Goal: Task Accomplishment & Management: Manage account settings

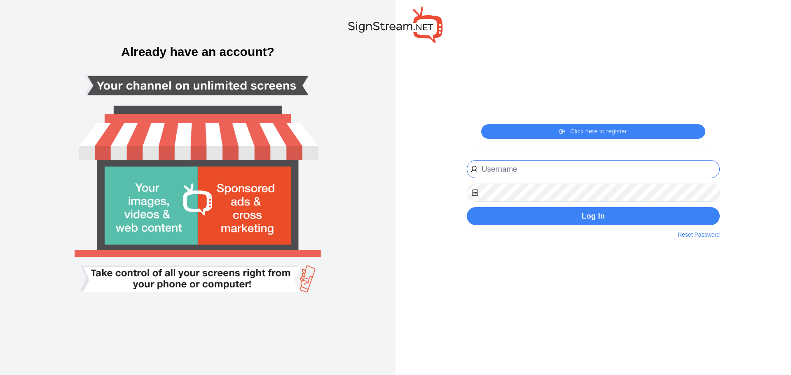
type input "[PERSON_NAME][EMAIL_ADDRESS][PERSON_NAME][DOMAIN_NAME]"
click at [561, 178] on input "[PERSON_NAME][EMAIL_ADDRESS][PERSON_NAME][DOMAIN_NAME]" at bounding box center [593, 169] width 253 height 19
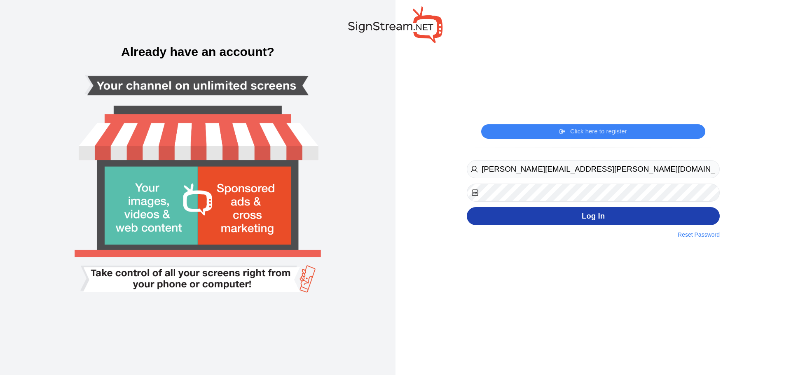
click at [706, 220] on button "Log In" at bounding box center [593, 216] width 253 height 19
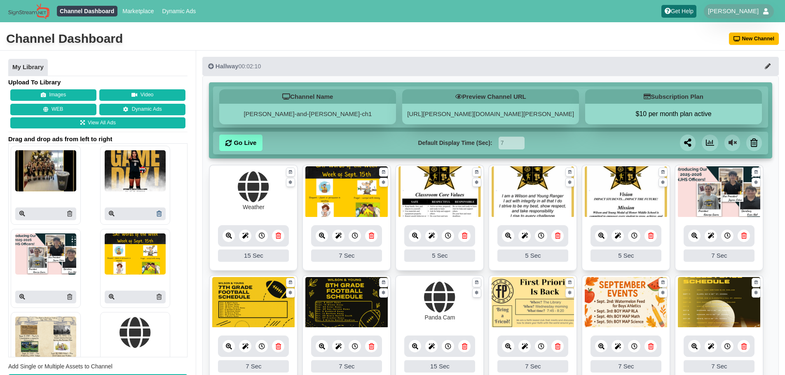
click at [157, 211] on icon at bounding box center [159, 214] width 5 height 6
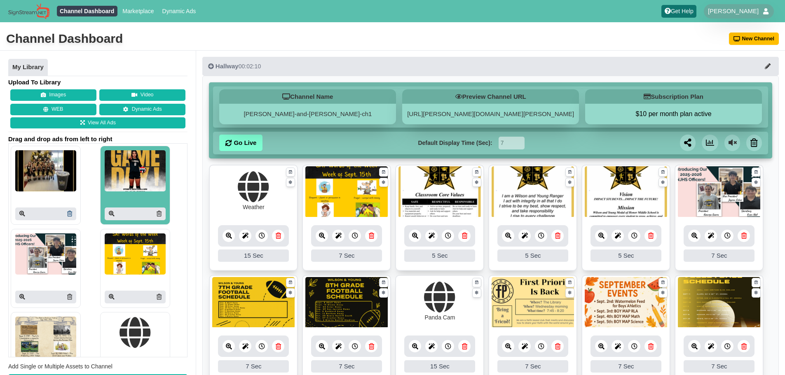
click at [69, 216] on icon at bounding box center [69, 214] width 5 height 6
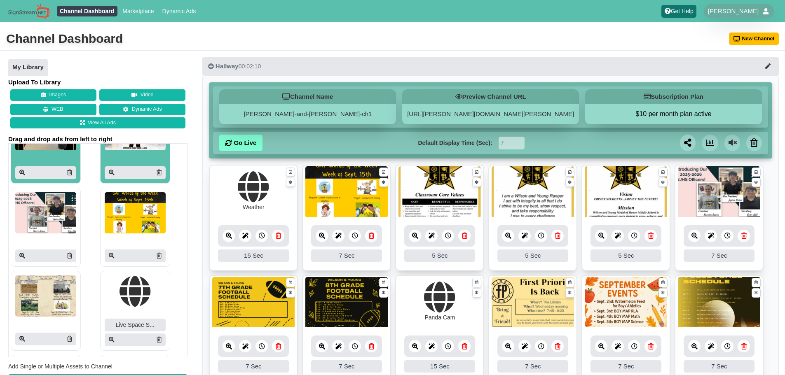
scroll to position [15, 0]
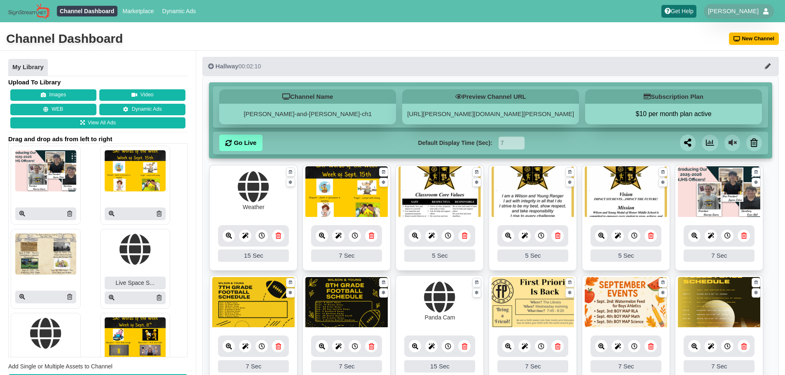
click at [159, 216] on div at bounding box center [135, 214] width 61 height 13
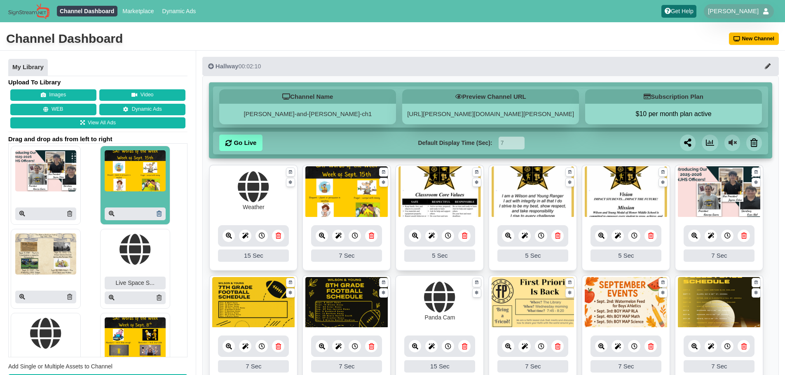
click at [157, 214] on icon at bounding box center [159, 214] width 5 height 6
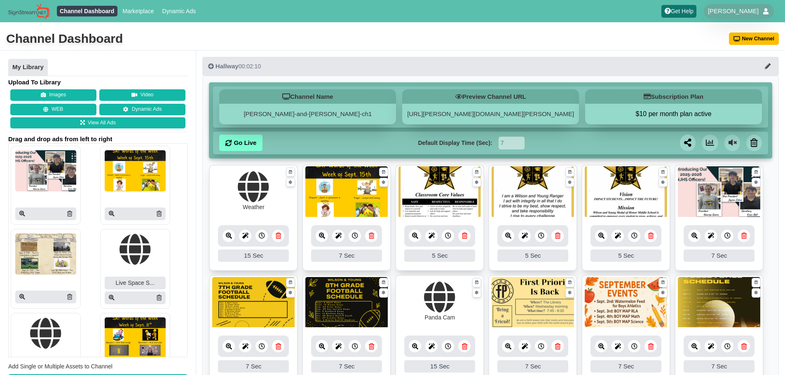
scroll to position [41, 0]
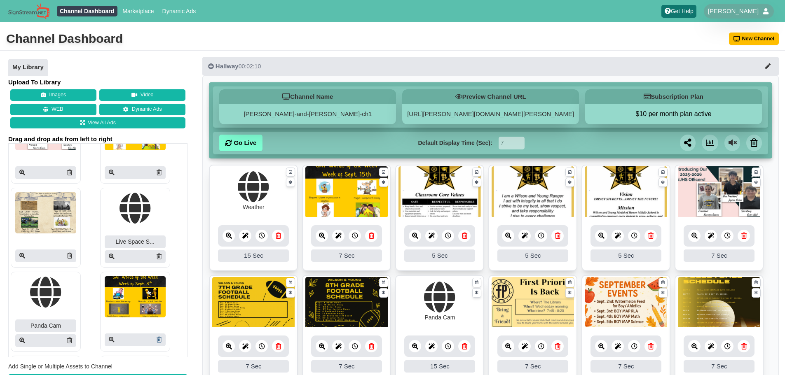
click at [157, 341] on icon at bounding box center [159, 340] width 5 height 6
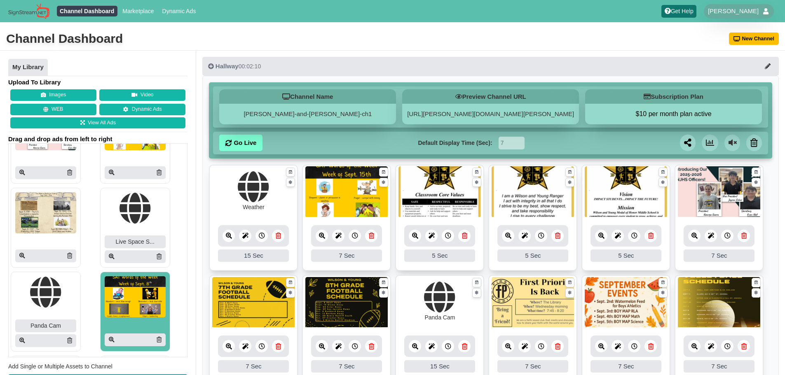
click at [70, 256] on icon at bounding box center [69, 256] width 5 height 6
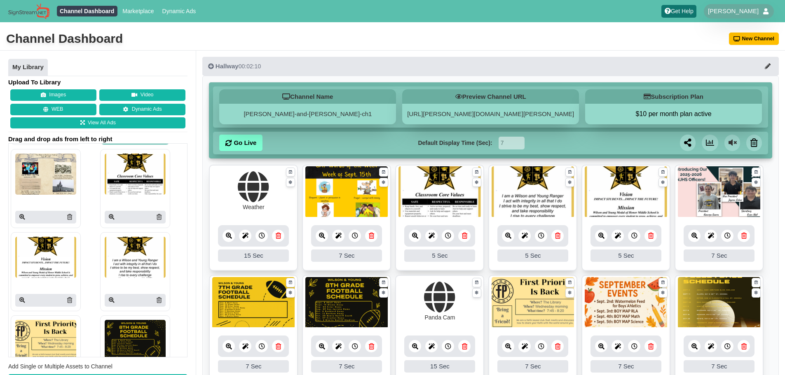
scroll to position [247, 0]
click at [71, 221] on icon at bounding box center [69, 218] width 5 height 6
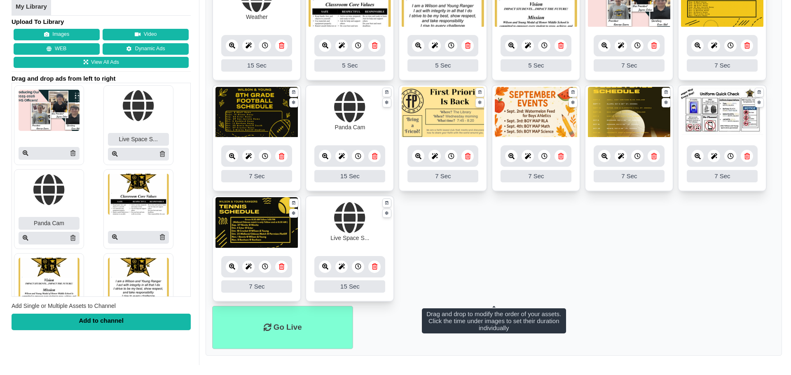
scroll to position [149, 0]
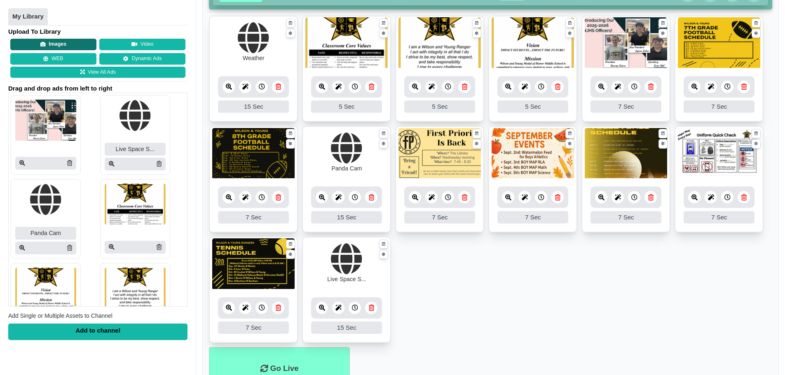
click at [63, 40] on button "Images" at bounding box center [53, 45] width 86 height 12
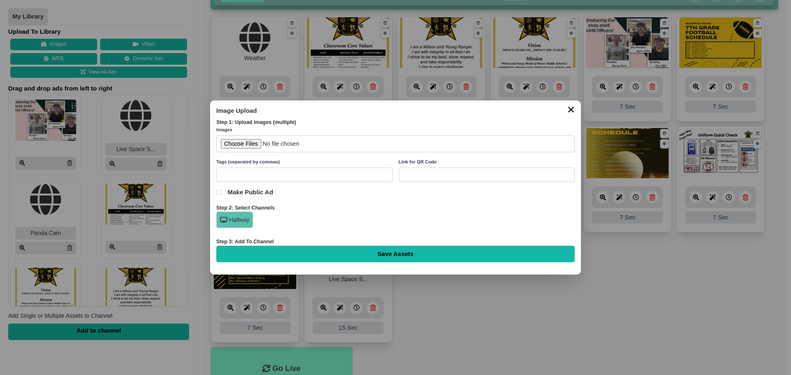
click at [248, 141] on input "file" at bounding box center [395, 144] width 359 height 17
type input "C:\fakepath\This Week in American History (1).png"
click at [334, 253] on input "Save Assets" at bounding box center [395, 254] width 359 height 16
type input "Saving..."
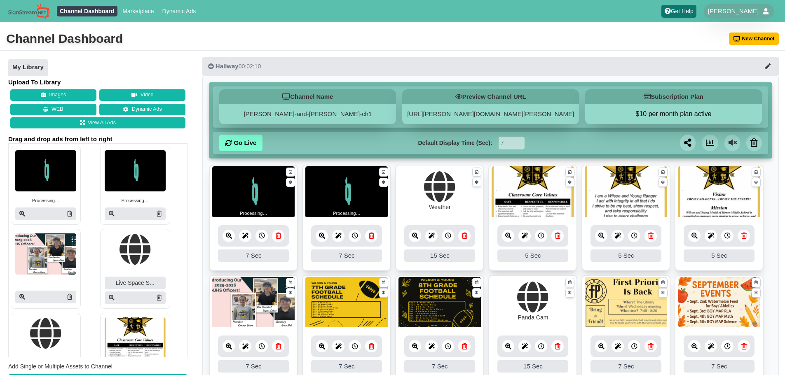
click at [321, 239] on icon at bounding box center [322, 236] width 6 height 6
click at [320, 238] on icon at bounding box center [322, 236] width 6 height 6
click at [110, 216] on icon at bounding box center [112, 214] width 6 height 6
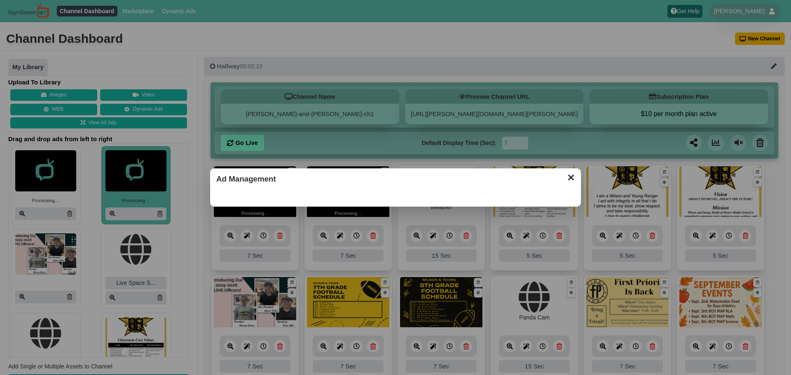
click at [574, 177] on button "✕" at bounding box center [571, 177] width 16 height 12
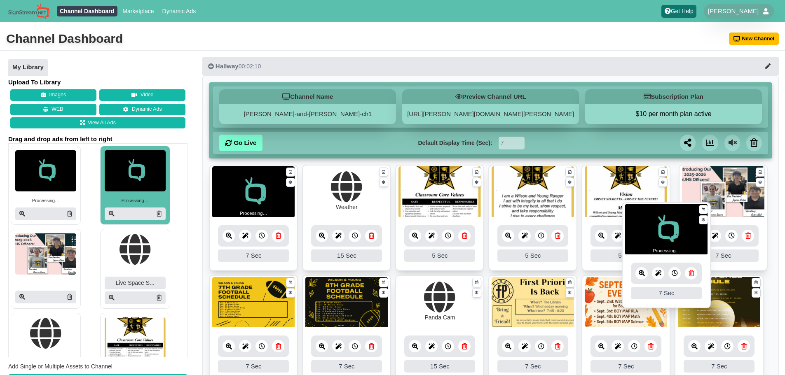
drag, startPoint x: 349, startPoint y: 183, endPoint x: 668, endPoint y: 220, distance: 322.0
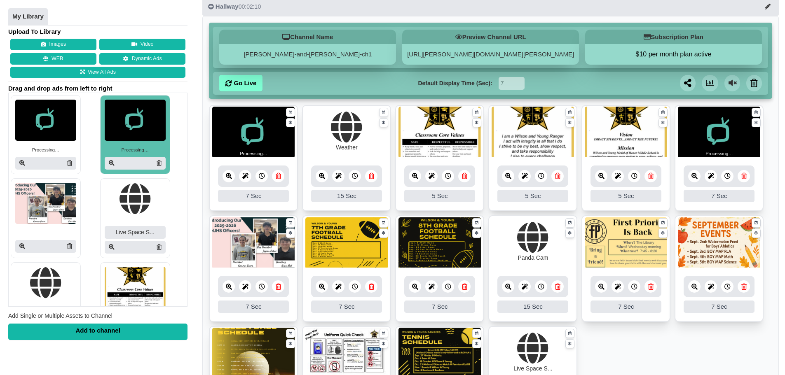
scroll to position [124, 0]
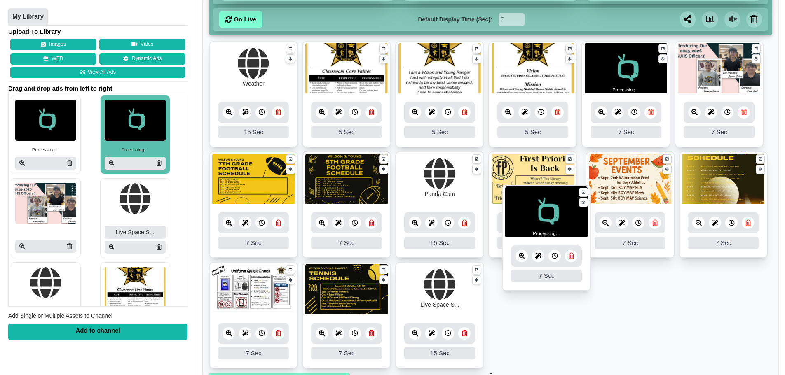
drag, startPoint x: 256, startPoint y: 75, endPoint x: 549, endPoint y: 218, distance: 326.4
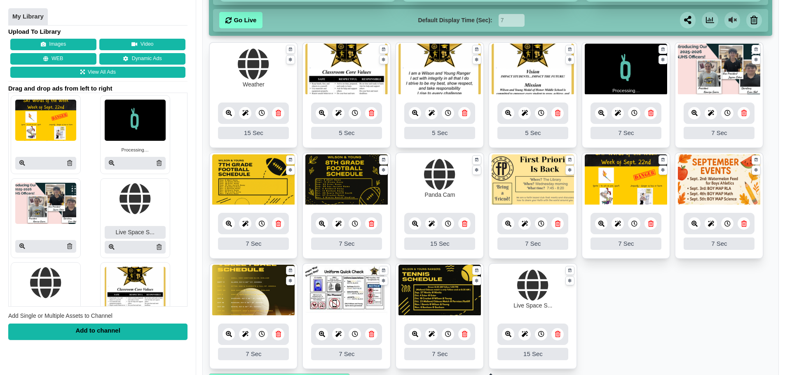
scroll to position [124, 0]
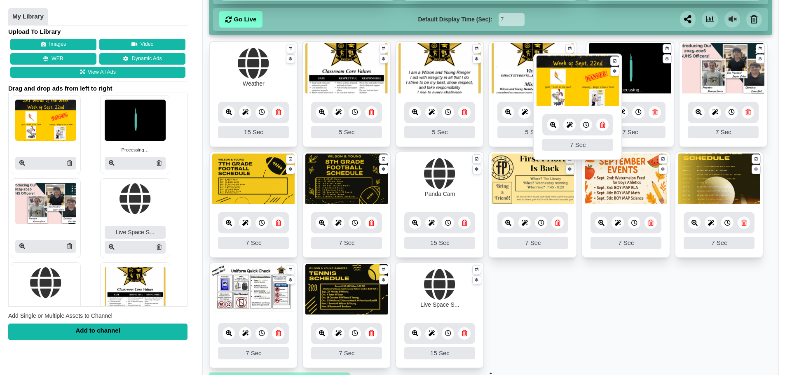
drag, startPoint x: 628, startPoint y: 198, endPoint x: 579, endPoint y: 100, distance: 109.3
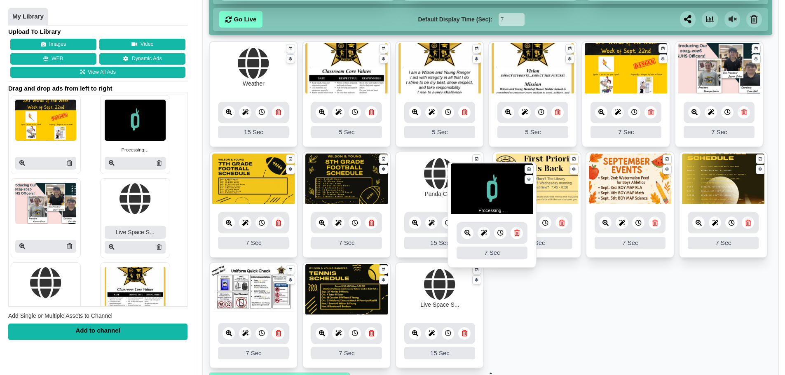
drag, startPoint x: 708, startPoint y: 82, endPoint x: 481, endPoint y: 202, distance: 257.2
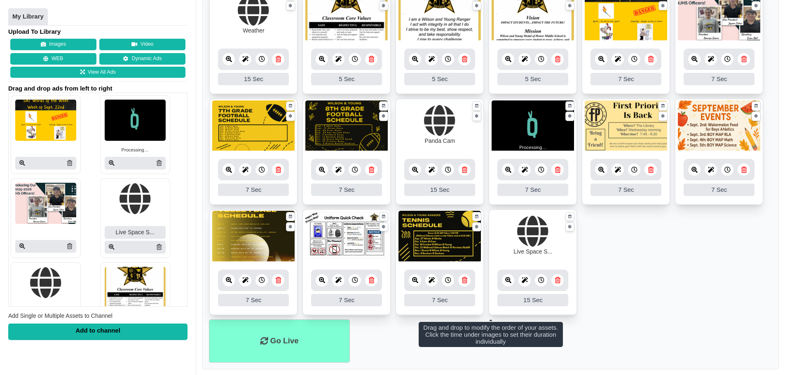
scroll to position [190, 0]
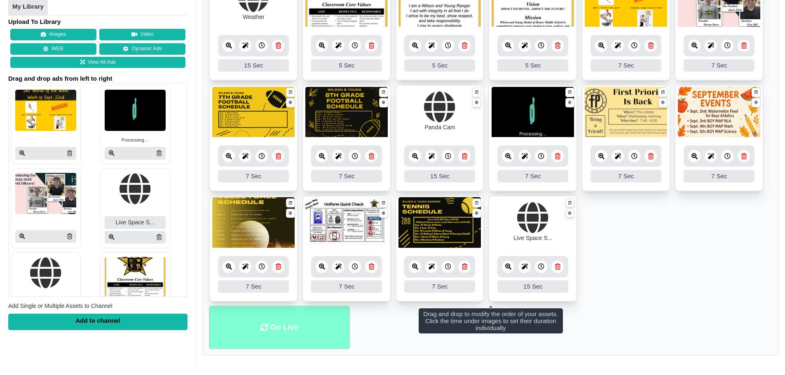
click at [295, 319] on li "Go Live" at bounding box center [279, 327] width 141 height 43
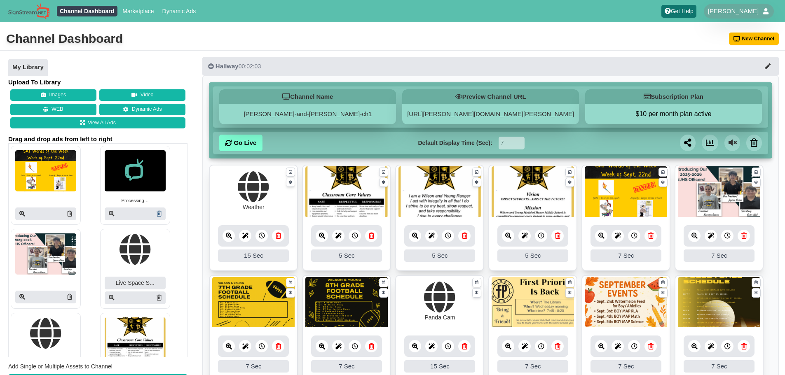
click at [157, 217] on link at bounding box center [159, 214] width 5 height 9
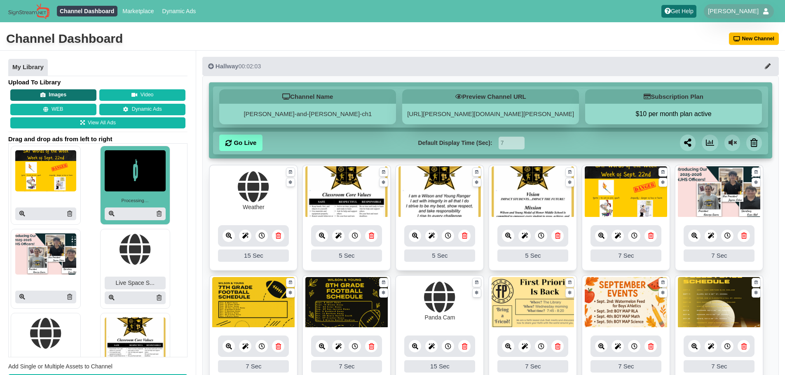
click at [67, 96] on button "Images" at bounding box center [53, 95] width 86 height 12
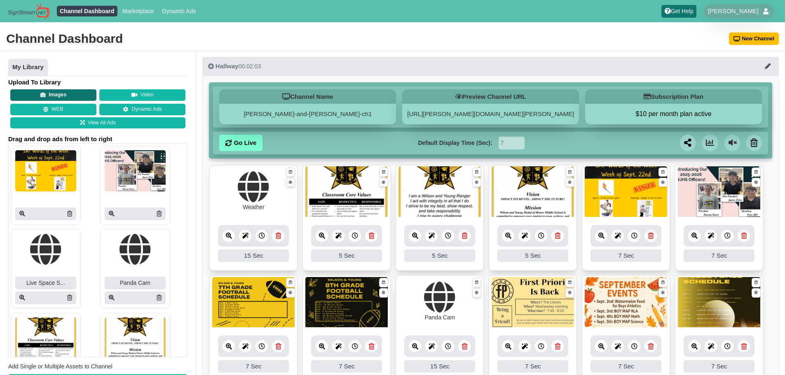
click at [54, 93] on button "Images" at bounding box center [53, 95] width 86 height 12
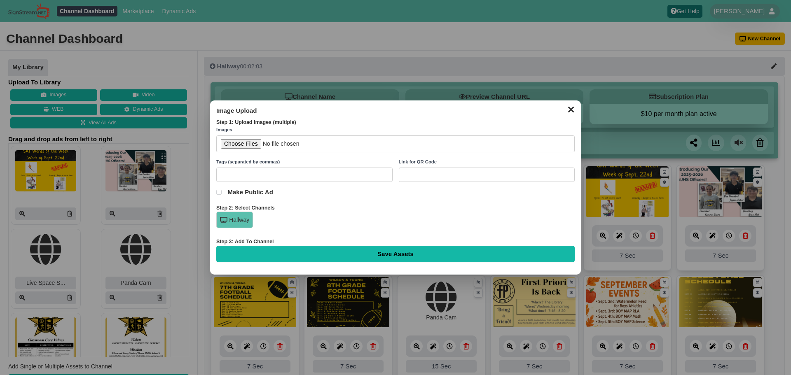
click at [243, 145] on input "file" at bounding box center [395, 144] width 359 height 17
type input "C:\fakepath\This Week in American History (1).png"
click at [355, 256] on input "Save Assets" at bounding box center [395, 254] width 359 height 16
type input "Saving..."
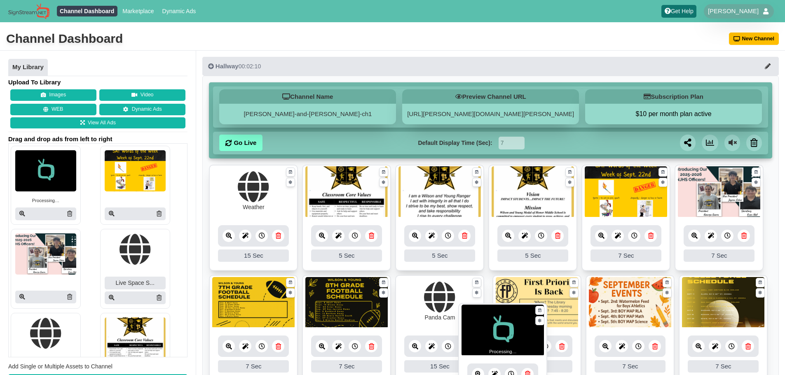
drag, startPoint x: 235, startPoint y: 175, endPoint x: 485, endPoint y: 314, distance: 285.2
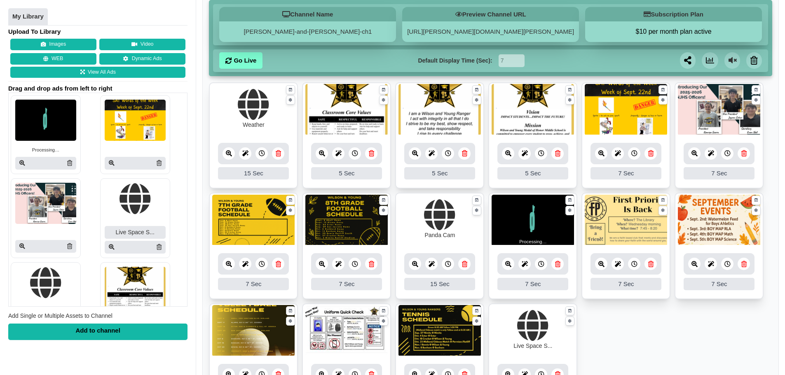
scroll to position [41, 0]
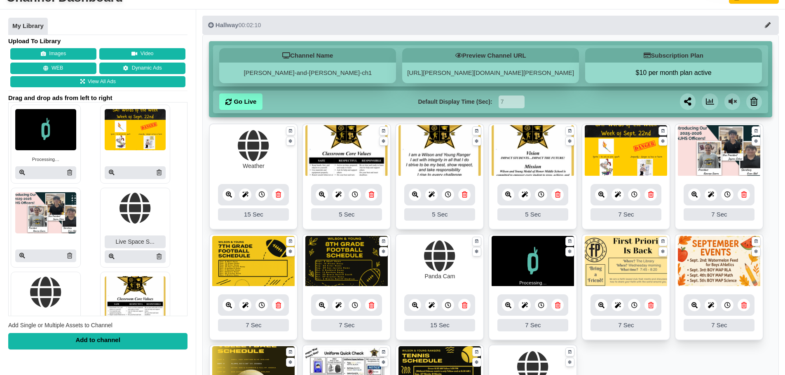
click at [561, 304] on link at bounding box center [557, 305] width 12 height 12
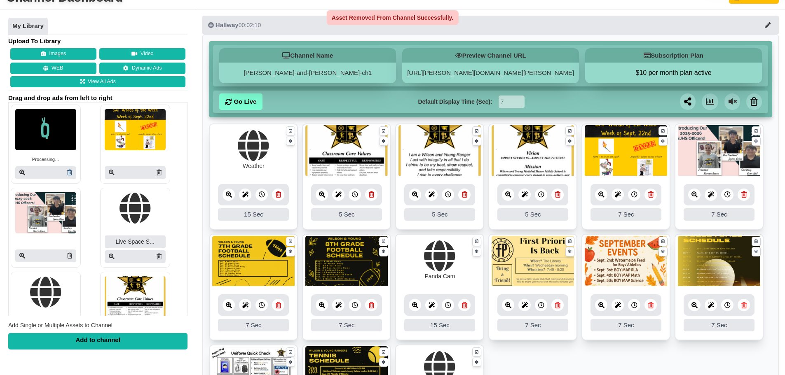
click at [68, 173] on icon at bounding box center [69, 173] width 5 height 6
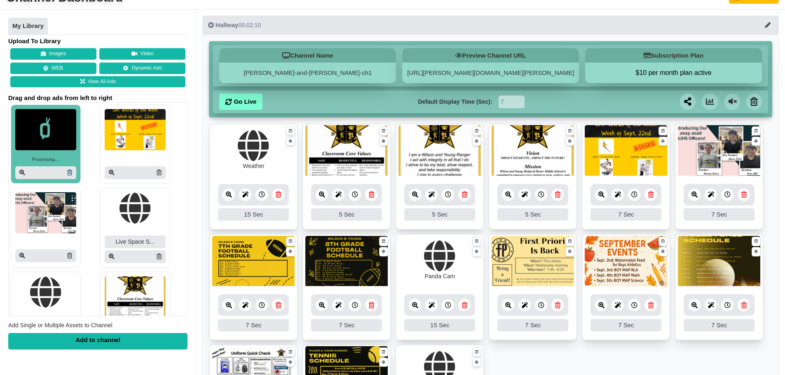
click at [68, 170] on icon at bounding box center [69, 173] width 5 height 6
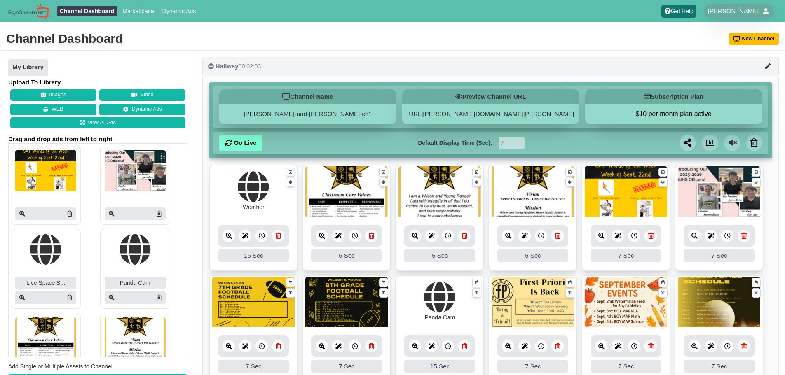
click at [203, 66] on button "Hallway 00:02:03" at bounding box center [490, 66] width 577 height 19
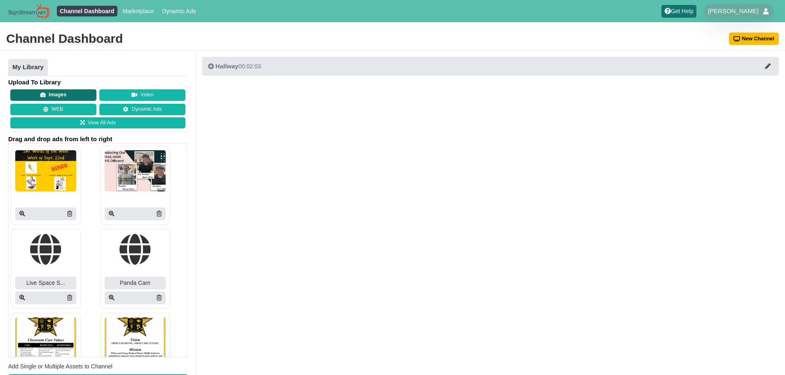
click at [73, 93] on button "Images" at bounding box center [53, 95] width 86 height 12
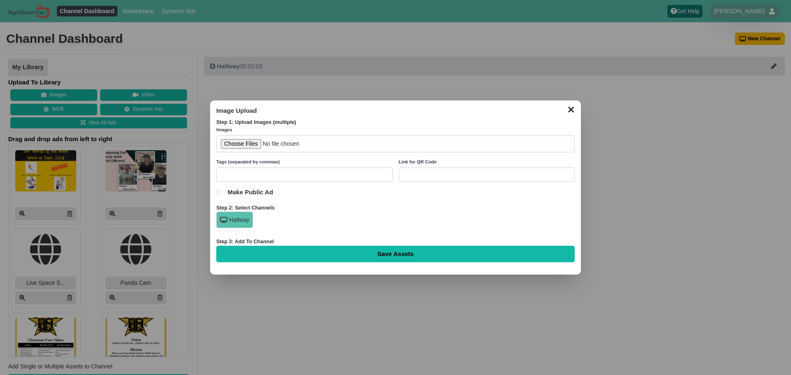
click at [241, 144] on input "file" at bounding box center [395, 144] width 359 height 17
type input "C:\fakepath\This Week in American History (1).png"
click at [366, 251] on input "Save Assets" at bounding box center [395, 254] width 359 height 16
type input "Saving..."
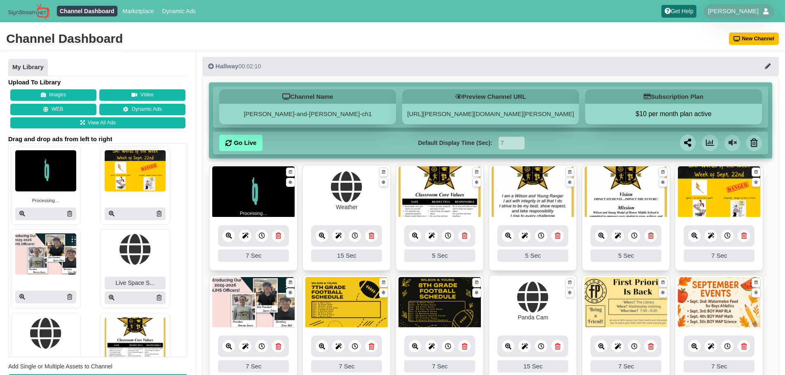
click at [279, 235] on icon at bounding box center [278, 236] width 5 height 6
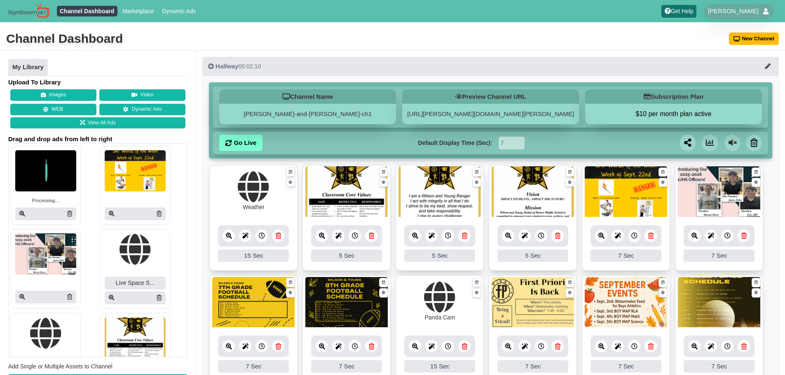
click at [122, 63] on ul "My Library" at bounding box center [97, 67] width 179 height 17
click at [69, 216] on icon at bounding box center [69, 214] width 5 height 6
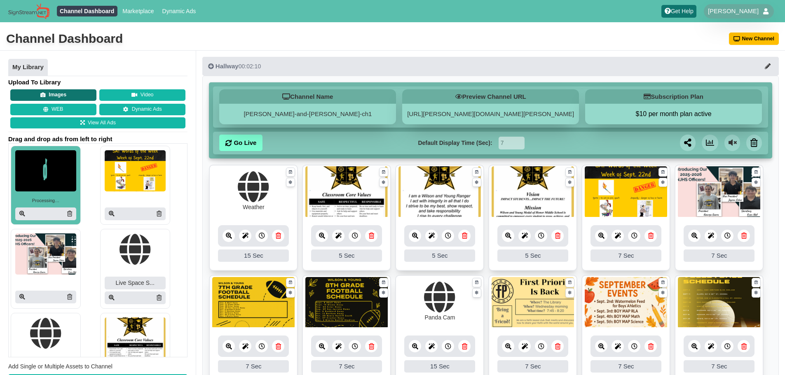
click at [42, 91] on button "Images" at bounding box center [53, 95] width 86 height 12
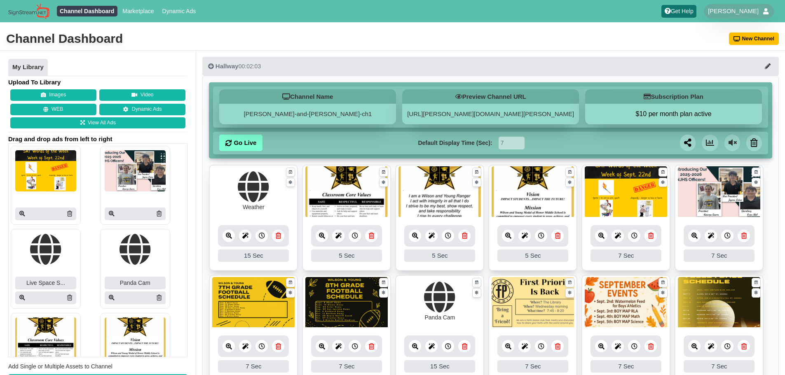
click at [54, 93] on button "Images" at bounding box center [53, 95] width 86 height 12
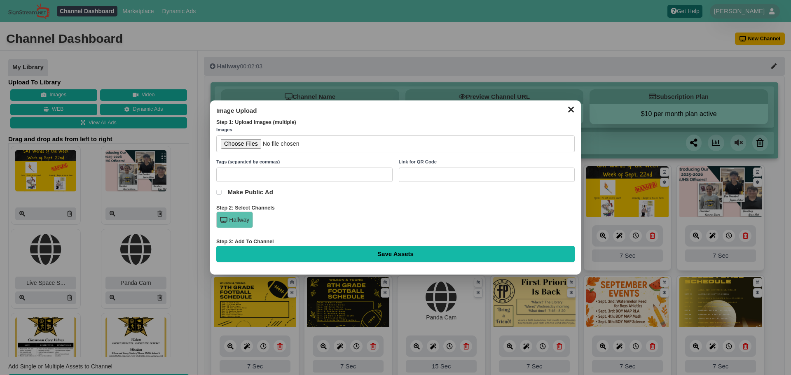
click at [245, 141] on input "file" at bounding box center [395, 144] width 359 height 17
type input "C:\fakepath\This Week in American History -1.png"
click at [407, 253] on input "Save Assets" at bounding box center [395, 254] width 359 height 16
type input "Saving..."
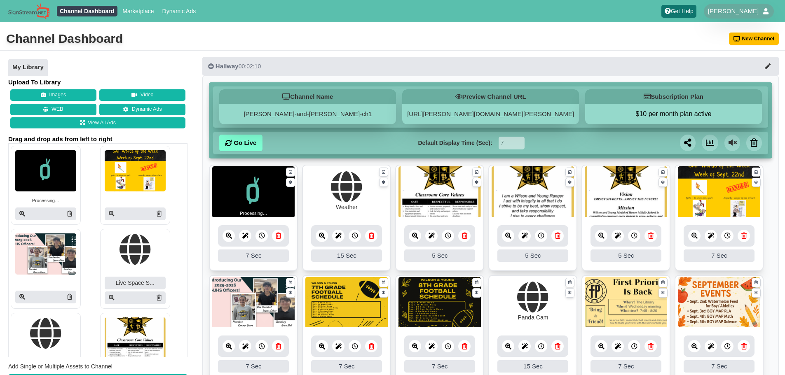
click at [73, 206] on div "Processing…" at bounding box center [45, 185] width 61 height 70
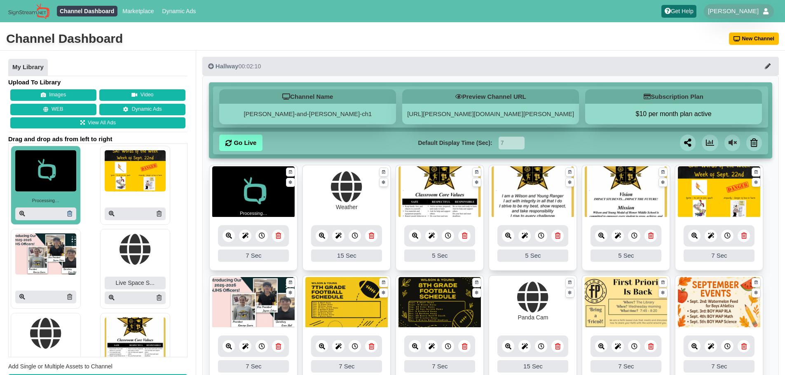
click at [71, 211] on icon at bounding box center [69, 214] width 5 height 6
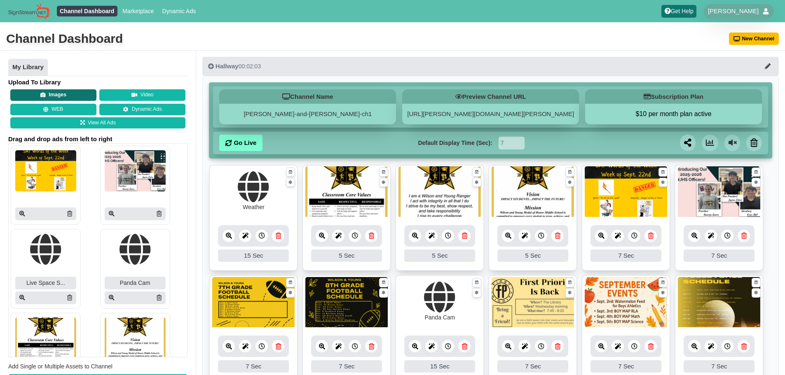
click at [53, 93] on button "Images" at bounding box center [53, 95] width 86 height 12
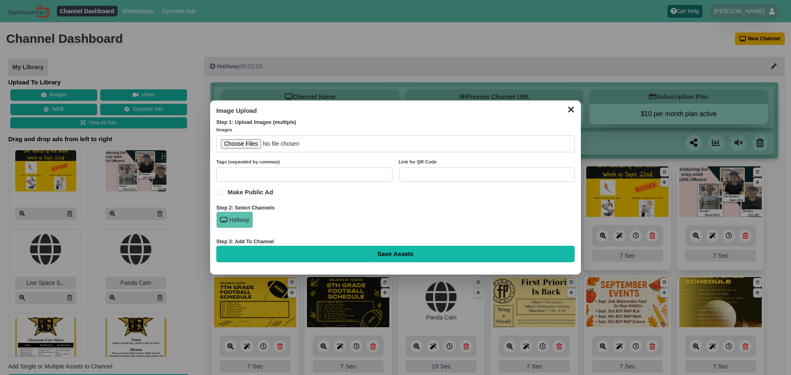
click at [251, 148] on input "file" at bounding box center [395, 144] width 359 height 17
type input "C:\fakepath\This Week in American History -1.png"
click at [427, 246] on div "Save Assets" at bounding box center [395, 254] width 359 height 16
click at [425, 250] on input "Save Assets" at bounding box center [395, 254] width 359 height 16
type input "Saving..."
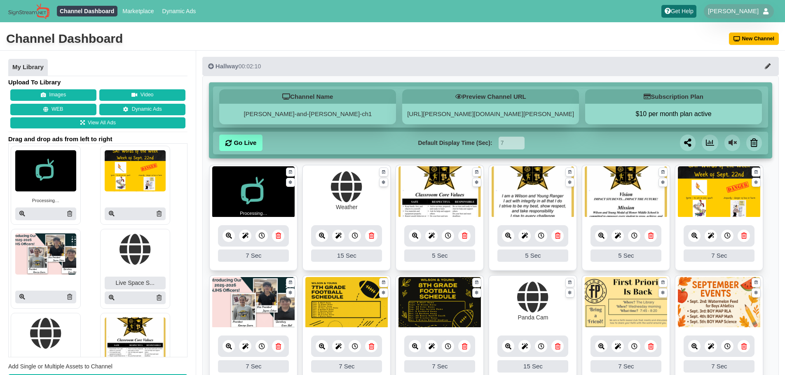
scroll to position [41, 0]
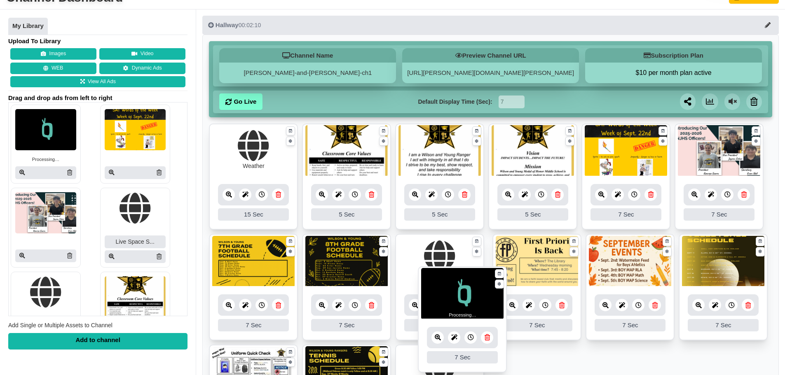
drag, startPoint x: 245, startPoint y: 155, endPoint x: 454, endPoint y: 298, distance: 253.2
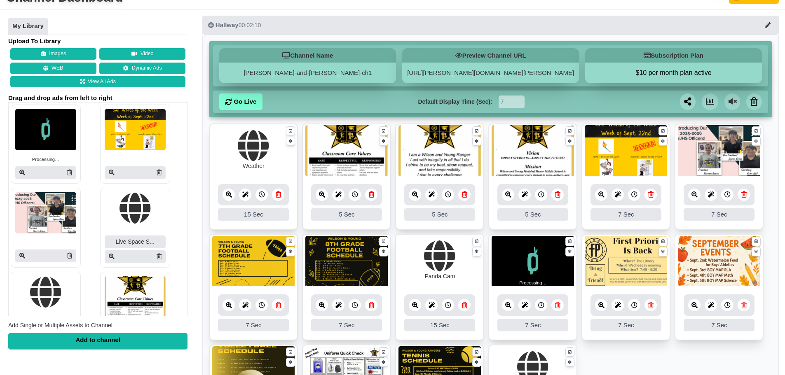
click at [38, 134] on img at bounding box center [45, 129] width 61 height 41
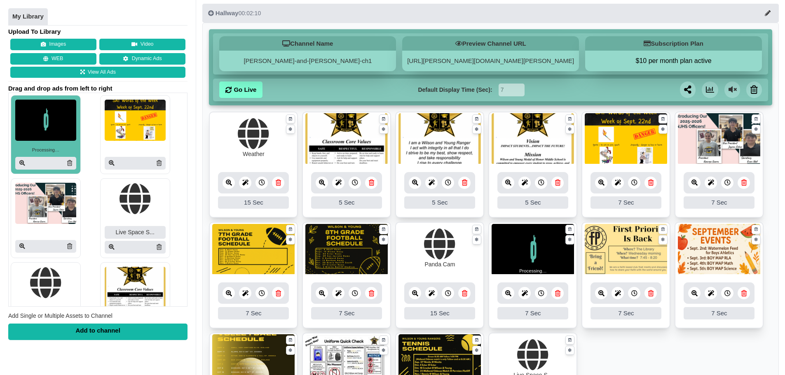
scroll to position [124, 0]
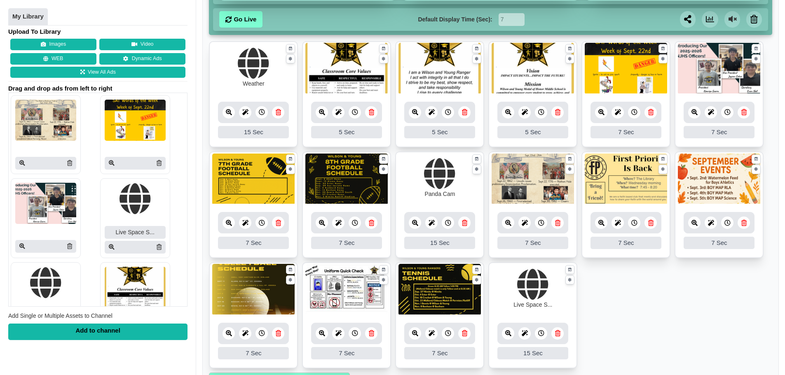
scroll to position [124, 0]
